Goal: Task Accomplishment & Management: Complete application form

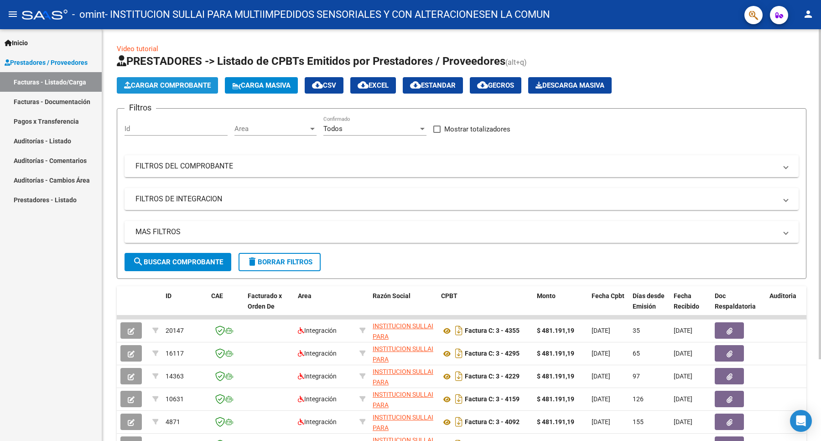
click at [183, 83] on span "Cargar Comprobante" at bounding box center [167, 85] width 87 height 8
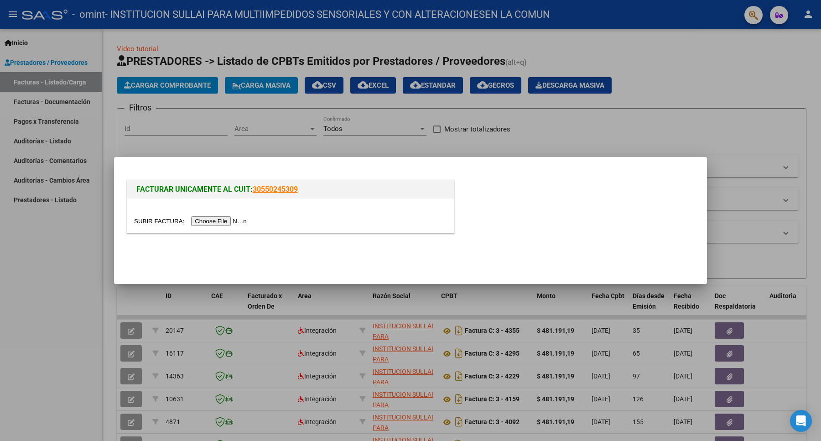
click at [236, 220] on input "file" at bounding box center [191, 221] width 115 height 10
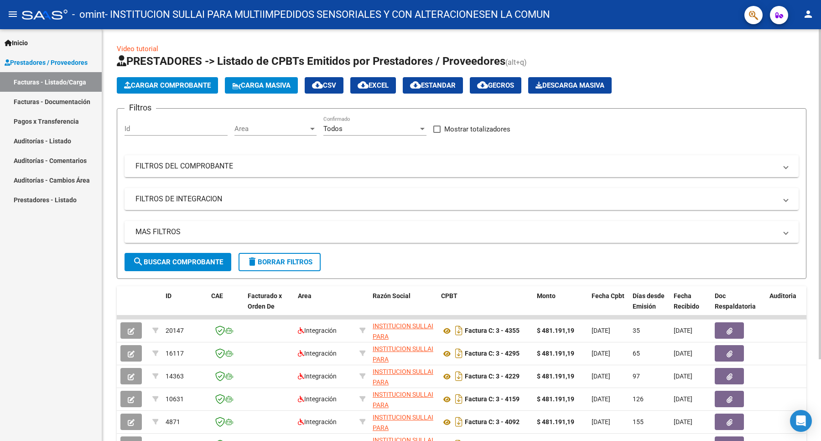
click at [144, 47] on link "Video tutorial" at bounding box center [138, 49] width 42 height 8
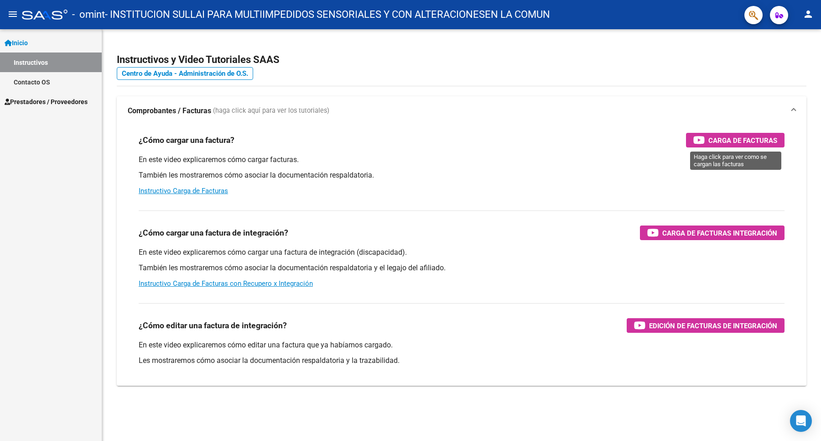
click at [726, 139] on span "Carga de Facturas" at bounding box center [742, 140] width 69 height 11
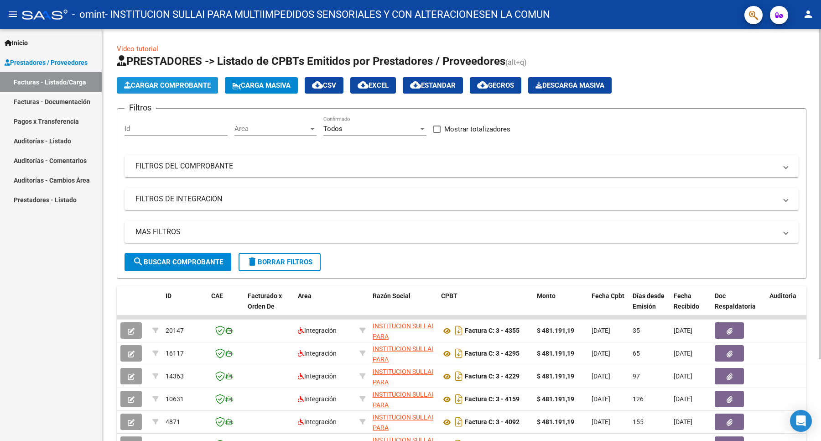
click at [182, 86] on span "Cargar Comprobante" at bounding box center [167, 85] width 87 height 8
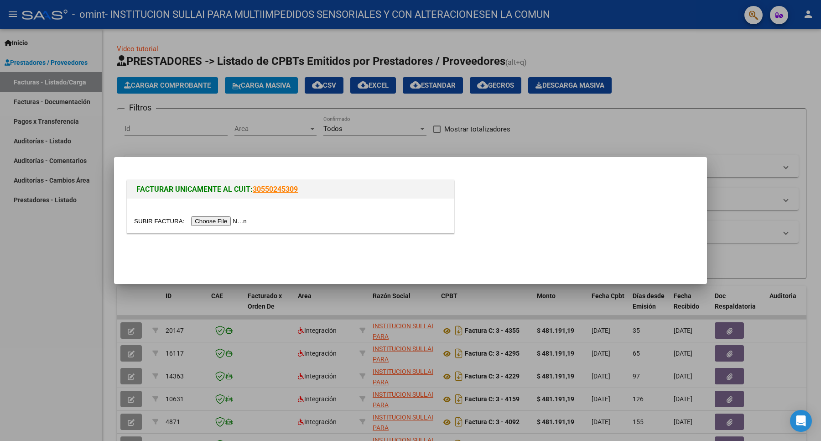
click at [213, 219] on input "file" at bounding box center [191, 221] width 115 height 10
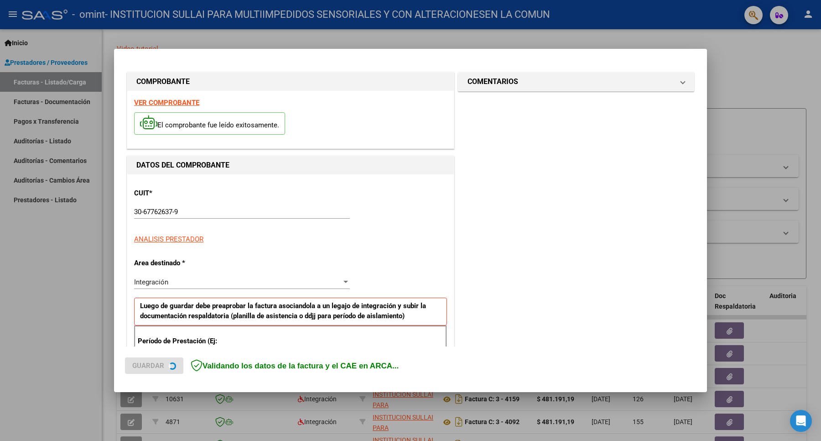
scroll to position [158, 0]
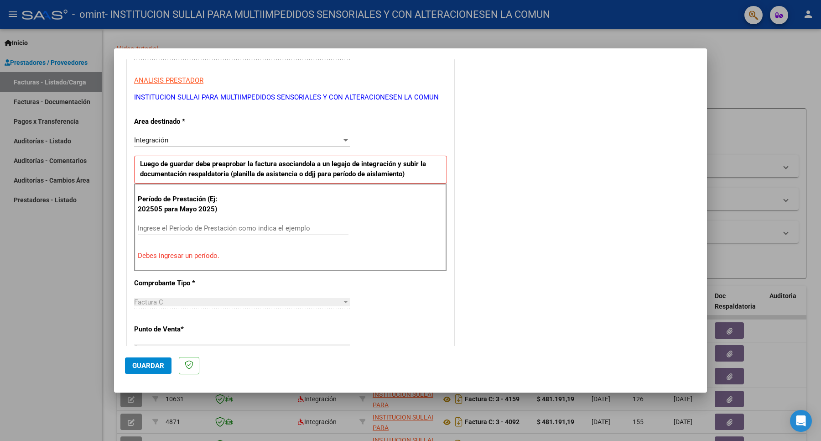
click at [344, 140] on div at bounding box center [346, 140] width 5 height 2
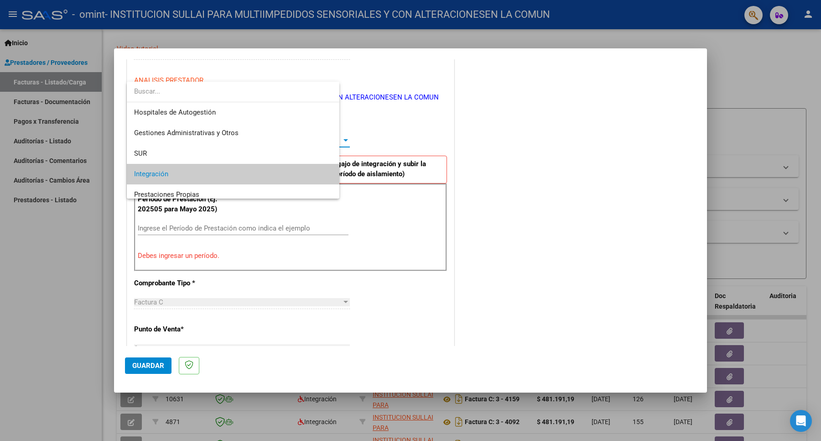
scroll to position [34, 0]
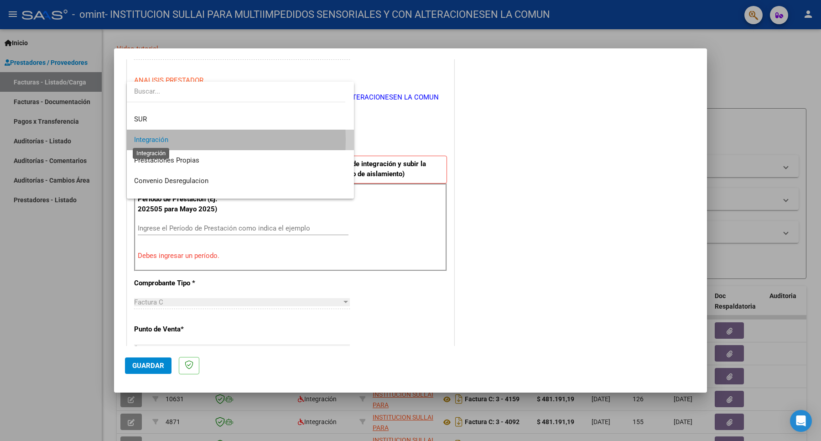
click at [165, 140] on span "Integración" at bounding box center [151, 139] width 34 height 8
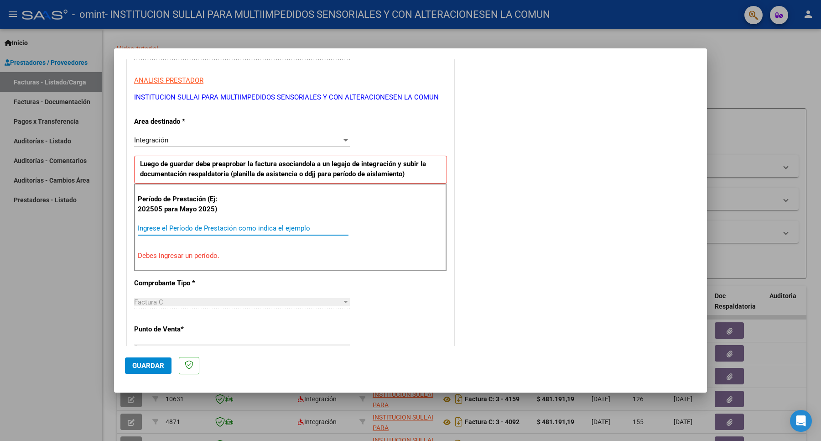
click at [192, 227] on input "Ingrese el Período de Prestación como indica el ejemplo" at bounding box center [243, 228] width 211 height 8
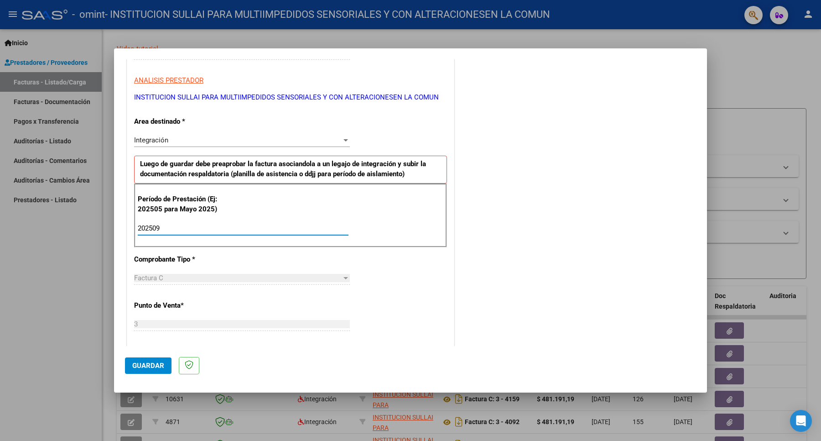
type input "202509"
click at [145, 277] on span "Factura C" at bounding box center [148, 278] width 29 height 8
click at [344, 279] on div at bounding box center [346, 278] width 5 height 2
click at [161, 281] on span "Factura C" at bounding box center [148, 278] width 29 height 8
click at [145, 363] on span "Guardar" at bounding box center [148, 365] width 32 height 8
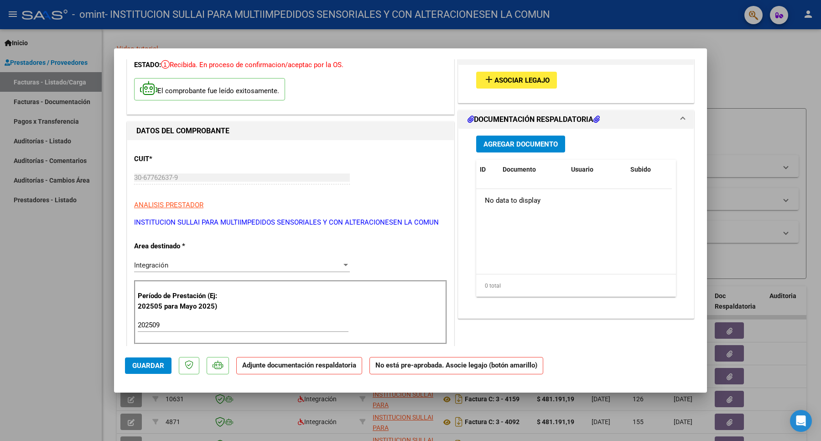
scroll to position [0, 0]
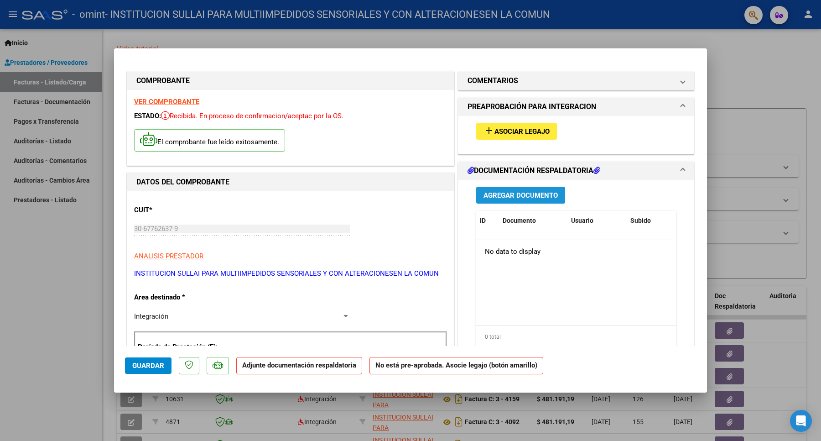
click at [513, 194] on span "Agregar Documento" at bounding box center [521, 195] width 74 height 8
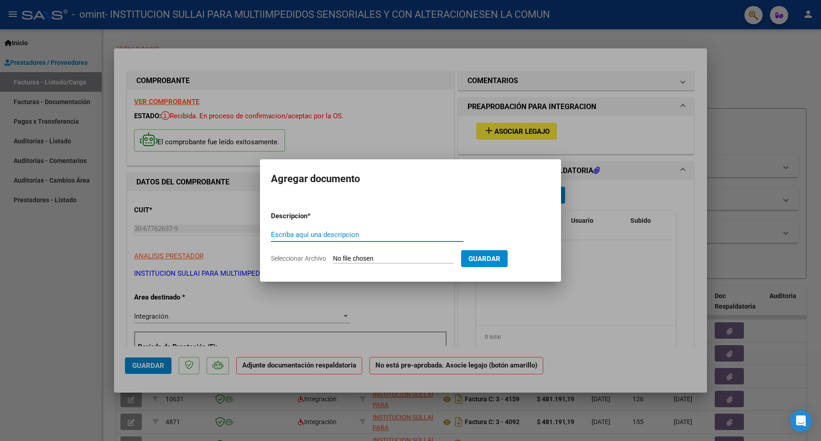
click at [291, 235] on input "Escriba aquí una descripcion" at bounding box center [367, 234] width 193 height 8
drag, startPoint x: 291, startPoint y: 178, endPoint x: 289, endPoint y: 185, distance: 7.2
click at [290, 183] on h2 "Agregar documento" at bounding box center [410, 178] width 279 height 17
click at [278, 219] on p "Descripcion *" at bounding box center [313, 216] width 84 height 10
click at [279, 236] on input "Escriba aquí una descripcion" at bounding box center [367, 234] width 193 height 8
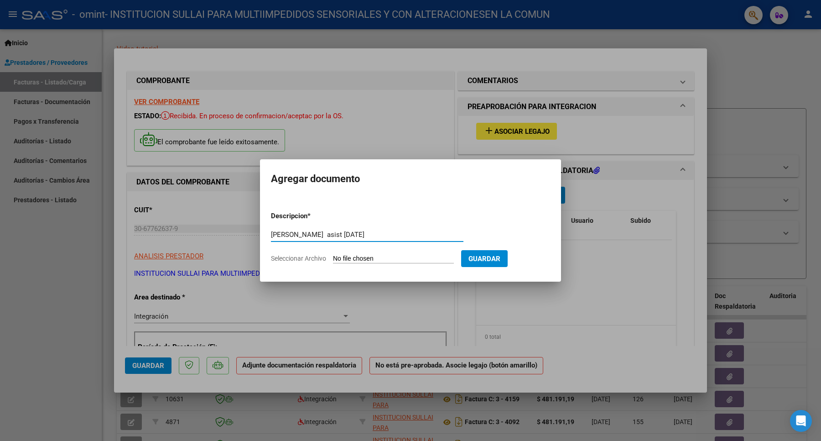
type input "moralez asist sept 2025"
click at [341, 260] on input "Seleccionar Archivo" at bounding box center [393, 259] width 121 height 9
type input "C:\fakepath\moralez asist sept 2025.pdf"
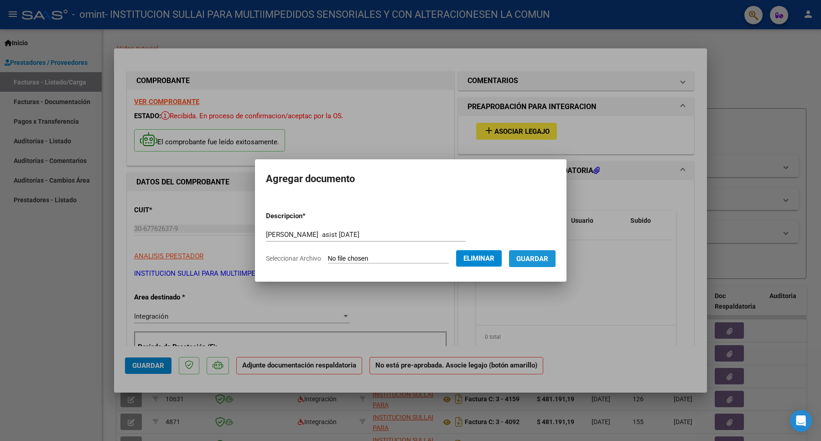
click at [539, 259] on span "Guardar" at bounding box center [532, 259] width 32 height 8
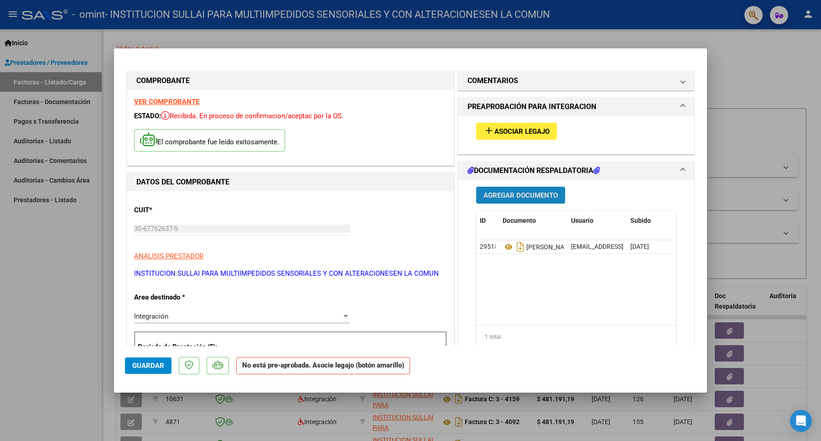
click at [515, 194] on span "Agregar Documento" at bounding box center [521, 195] width 74 height 8
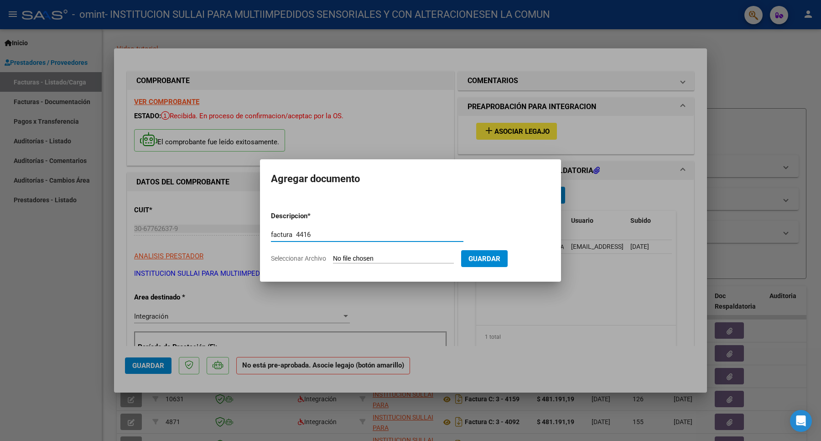
type input "factura 4416"
click at [384, 258] on input "Seleccionar Archivo" at bounding box center [393, 259] width 121 height 9
type input "C:\fakepath\30677626379_011_00003_00004416.pdf"
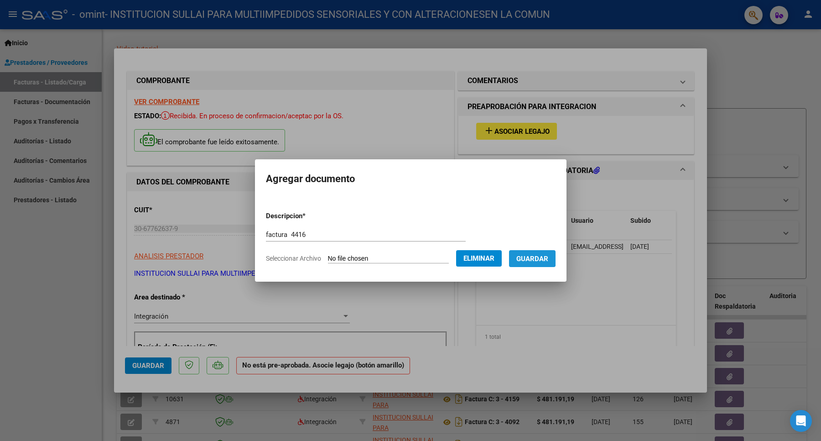
click at [535, 255] on span "Guardar" at bounding box center [532, 259] width 32 height 8
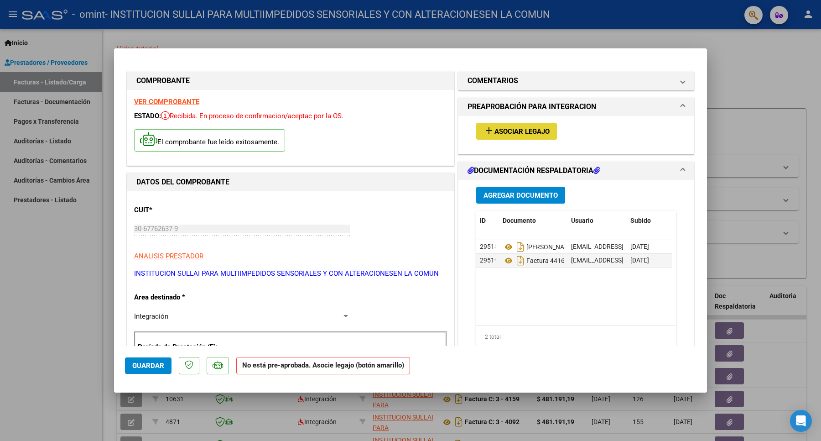
click at [503, 129] on span "Asociar Legajo" at bounding box center [521, 131] width 55 height 8
click at [502, 129] on span "Asociar Legajo" at bounding box center [521, 131] width 55 height 8
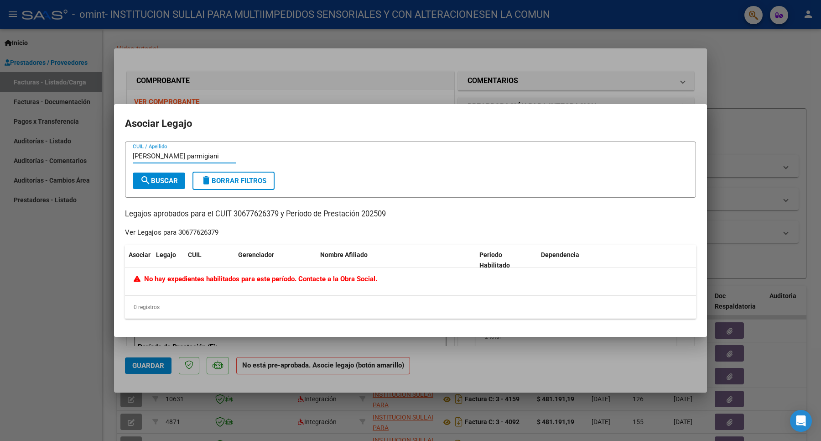
type input "moralez parmigiani"
click at [160, 179] on span "search Buscar" at bounding box center [159, 181] width 38 height 8
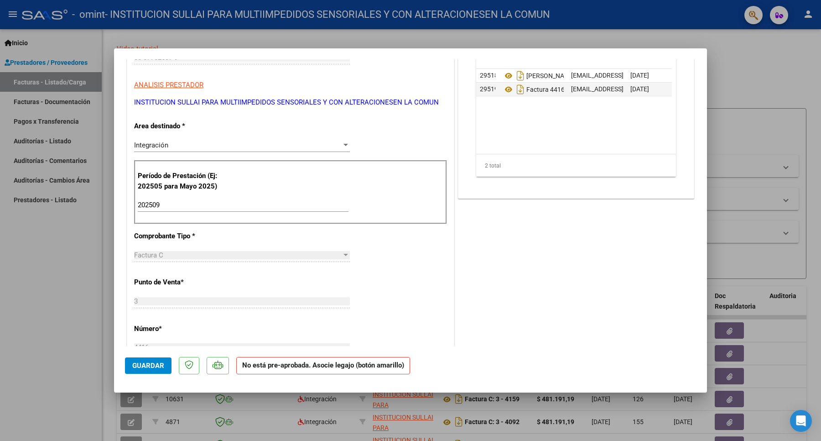
scroll to position [228, 0]
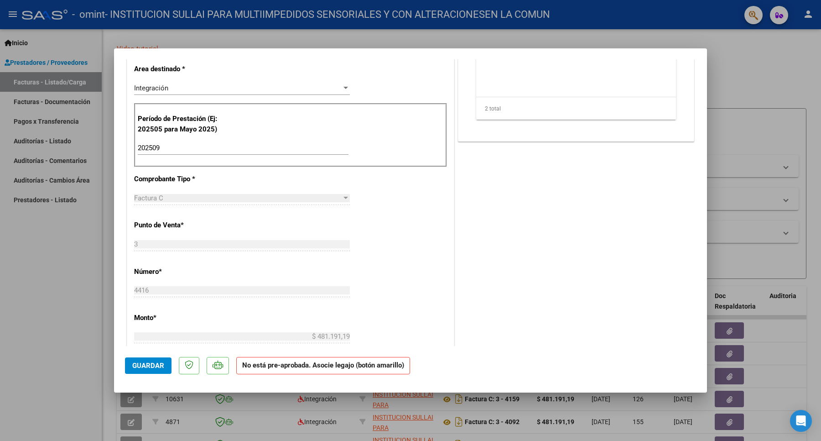
click at [141, 365] on span "Guardar" at bounding box center [148, 365] width 32 height 8
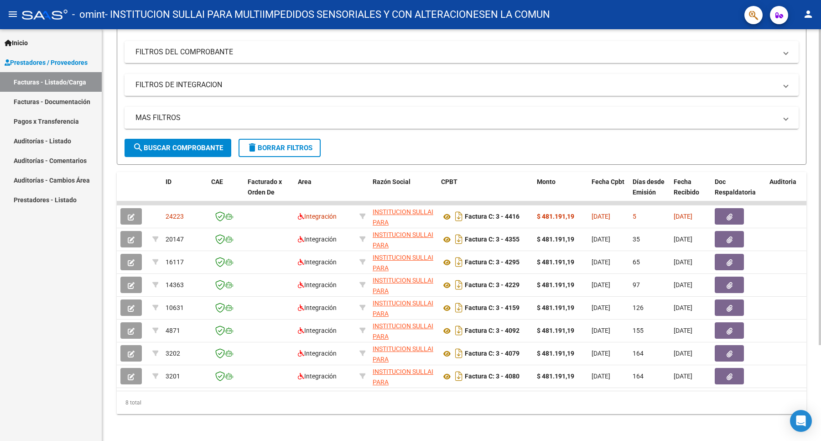
scroll to position [124, 0]
